Goal: Task Accomplishment & Management: Complete application form

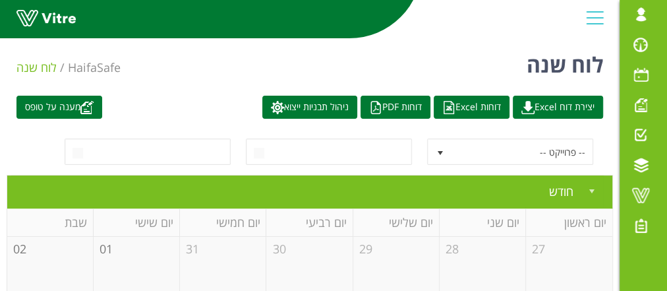
click at [74, 104] on link "מענה על טופס" at bounding box center [59, 107] width 86 height 23
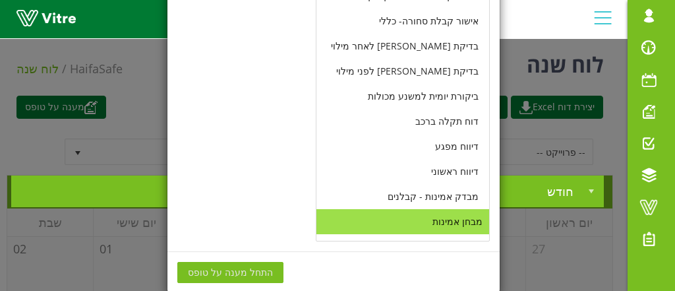
click at [449, 212] on li "מבחן אמינות" at bounding box center [402, 221] width 173 height 25
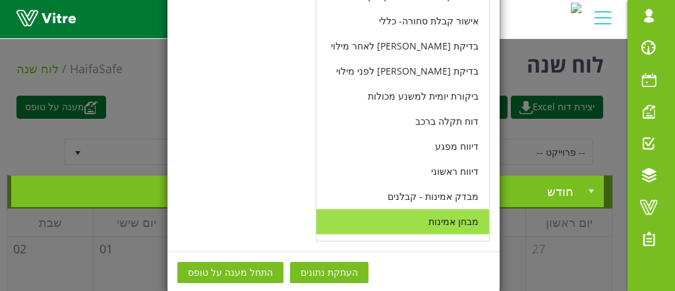
click at [254, 268] on span "התחל מענה על טופס" at bounding box center [230, 272] width 85 height 14
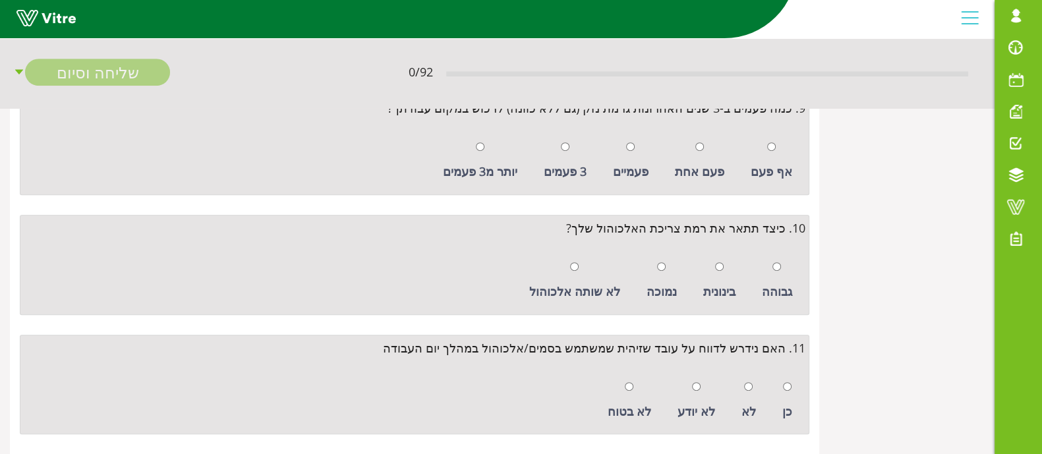
scroll to position [982, 0]
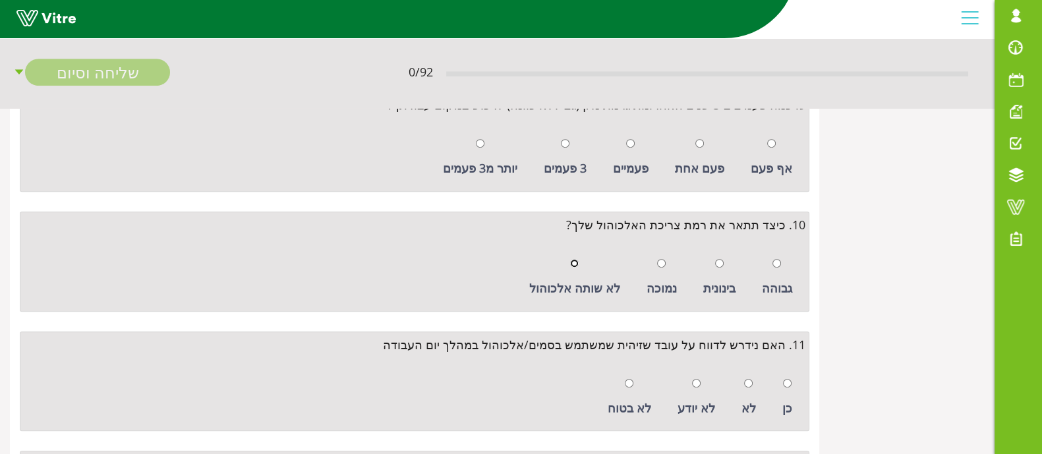
click at [578, 259] on input "radio" at bounding box center [574, 263] width 9 height 9
radio input "true"
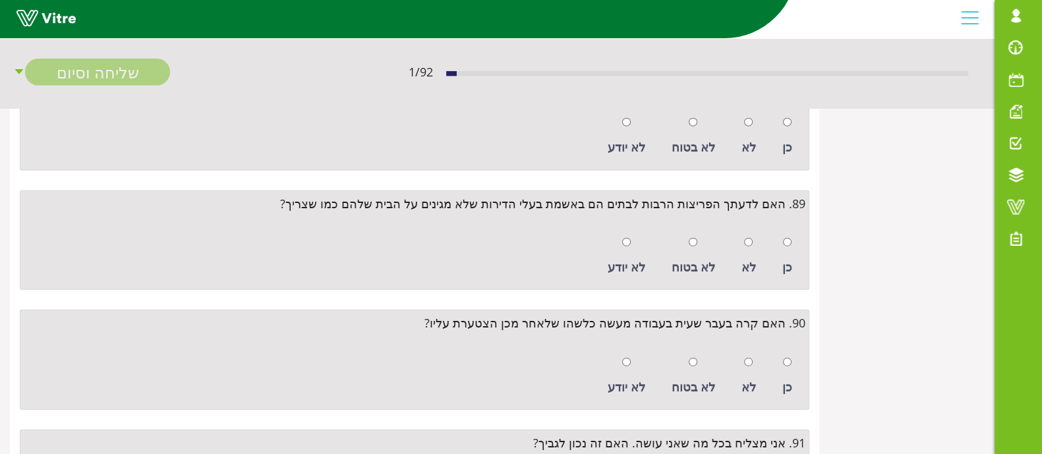
scroll to position [10805, 0]
